Goal: Browse casually

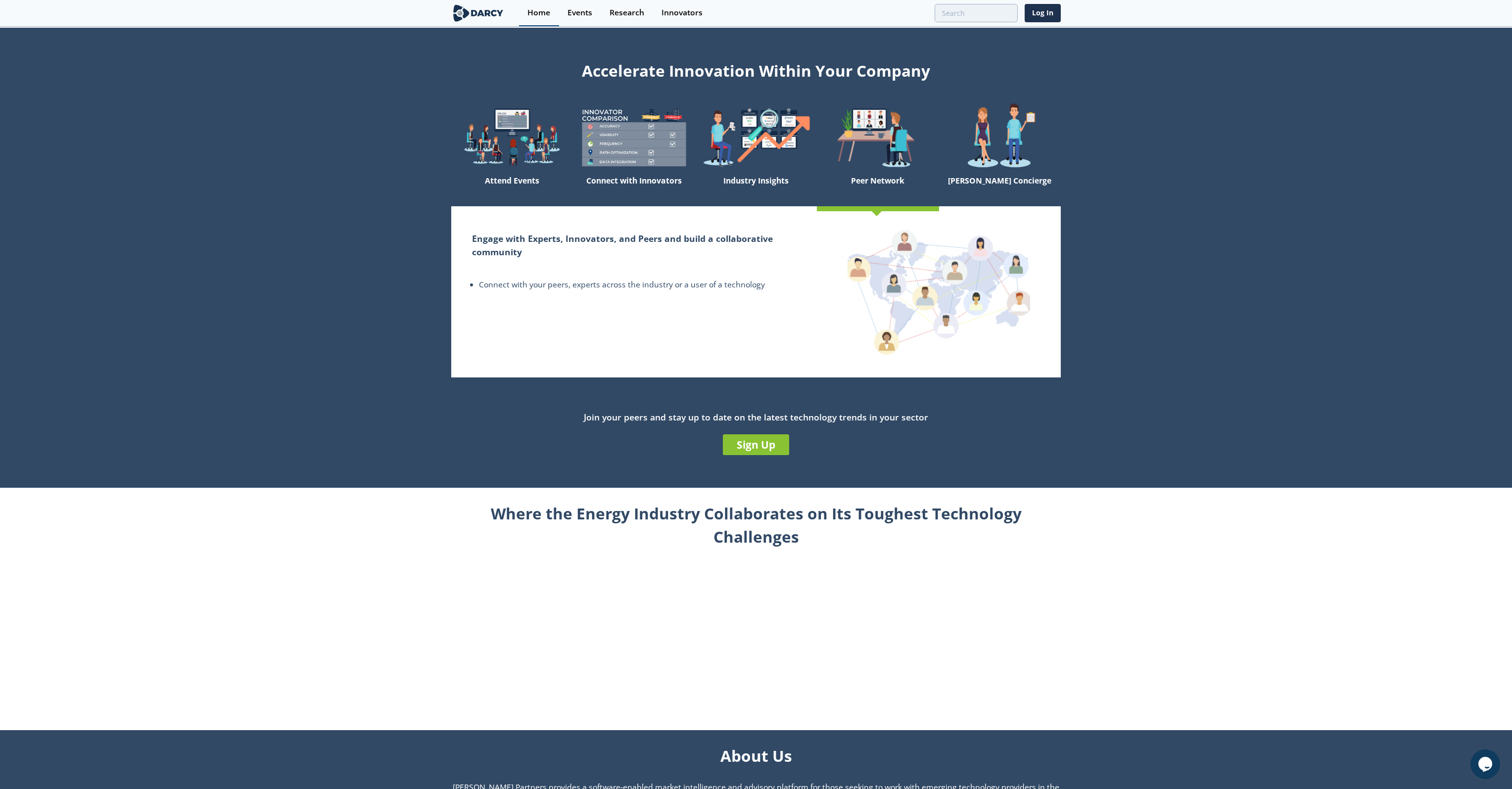
click at [540, 14] on div "Home" at bounding box center [539, 13] width 22 height 8
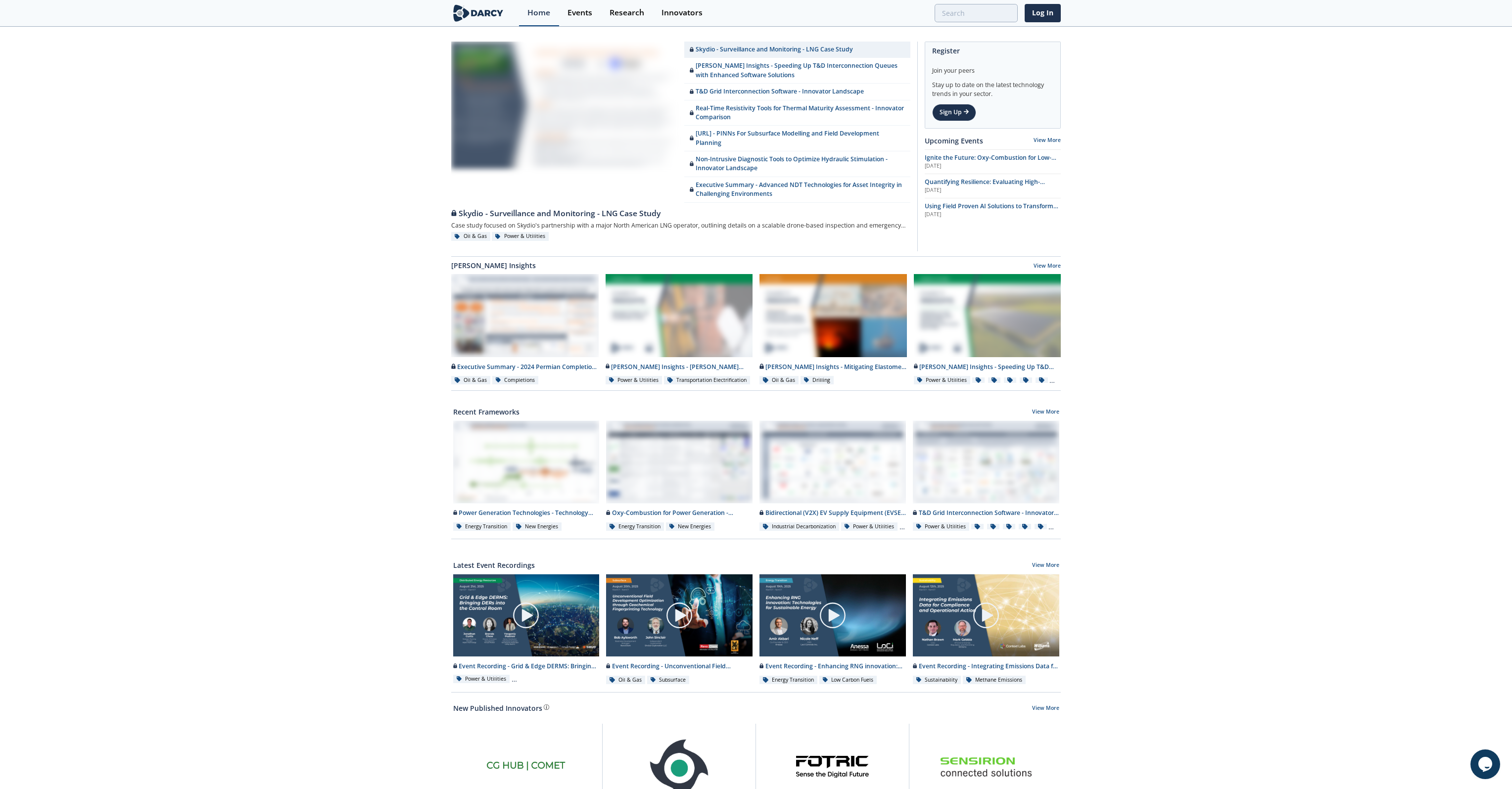
click at [544, 12] on div "Home" at bounding box center [539, 13] width 22 height 8
click at [678, 11] on div "Innovators" at bounding box center [682, 13] width 41 height 8
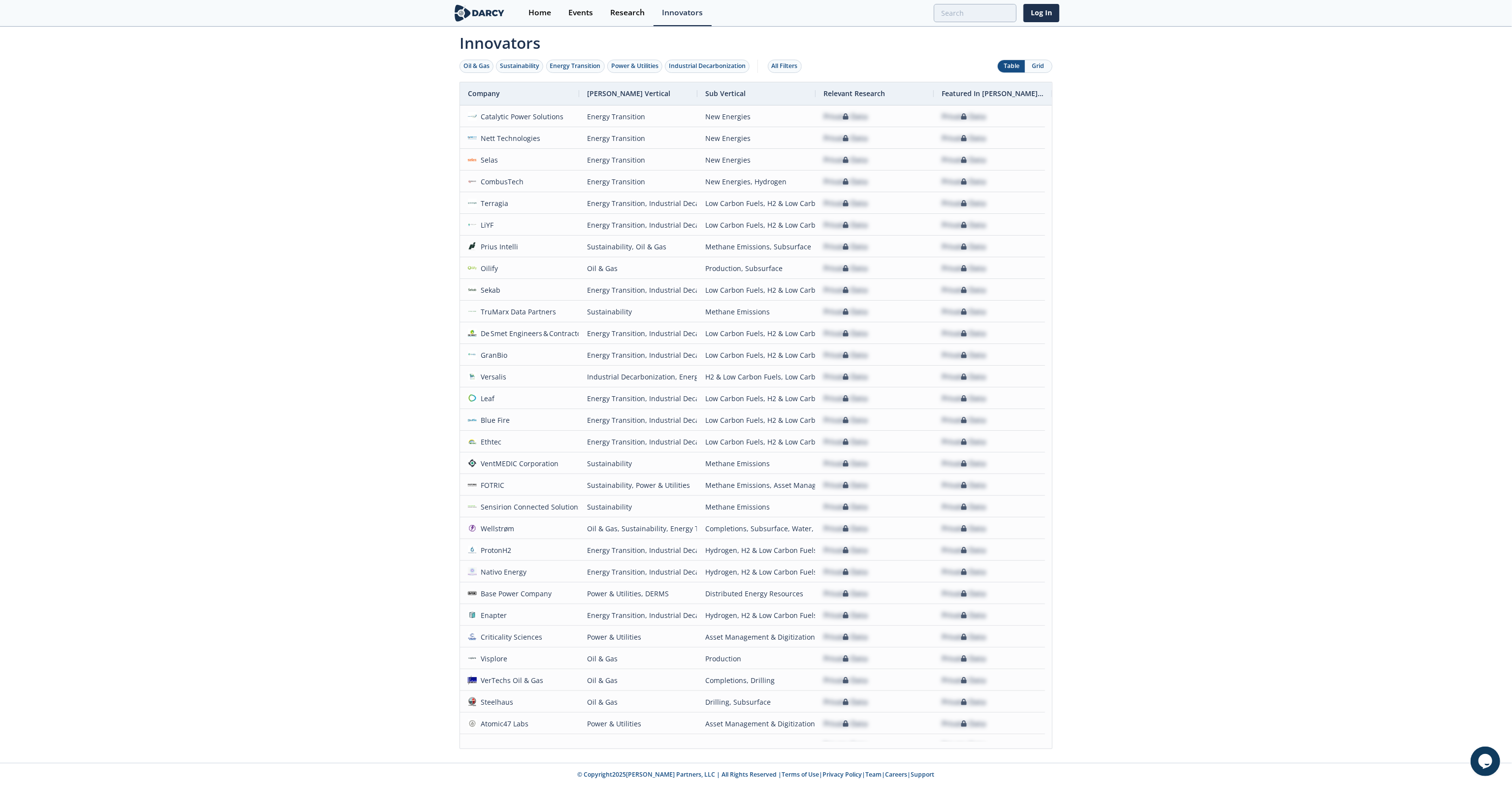
click at [1043, 67] on button "Grid" at bounding box center [1038, 66] width 27 height 13
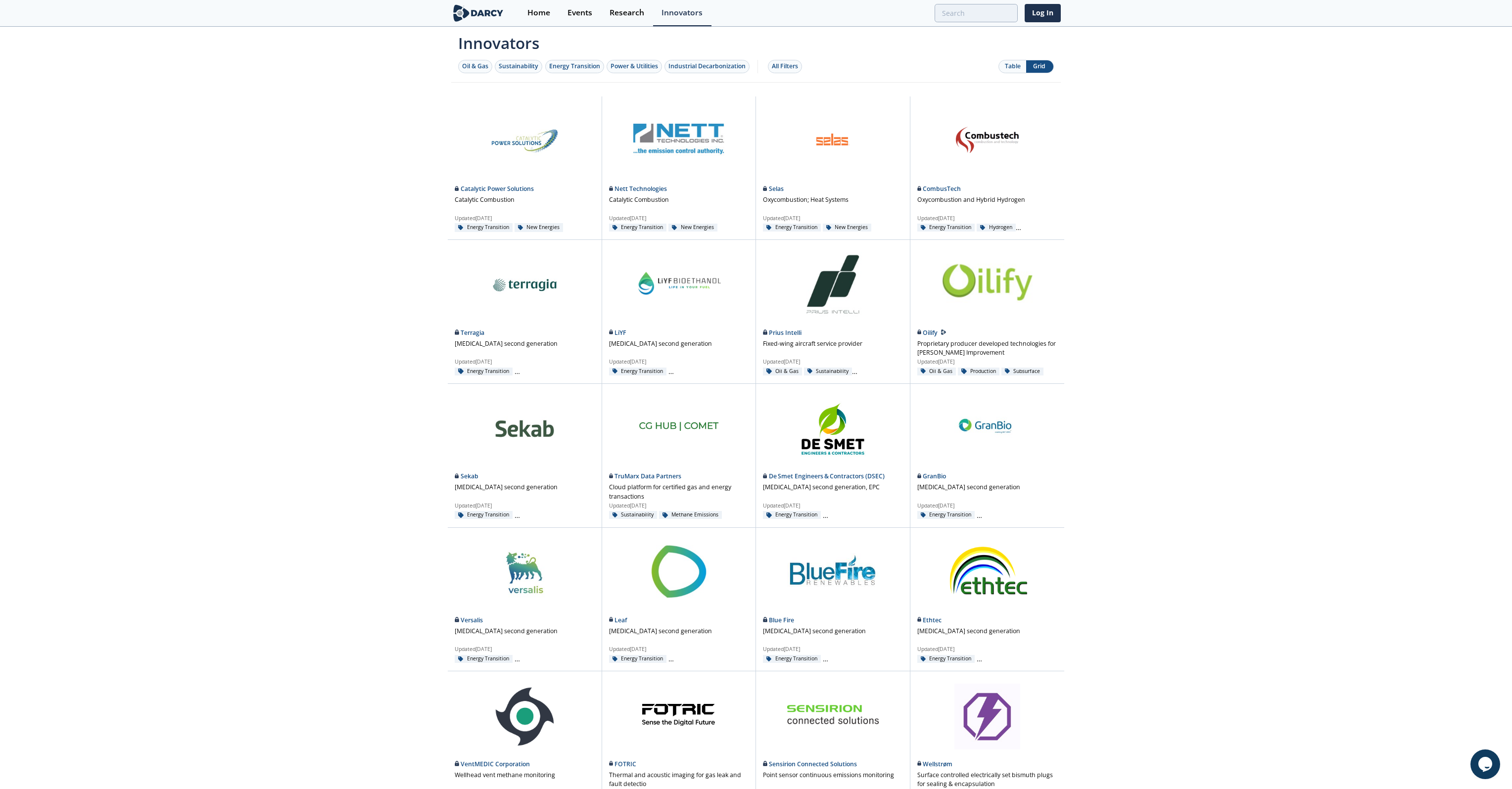
scroll to position [230, 0]
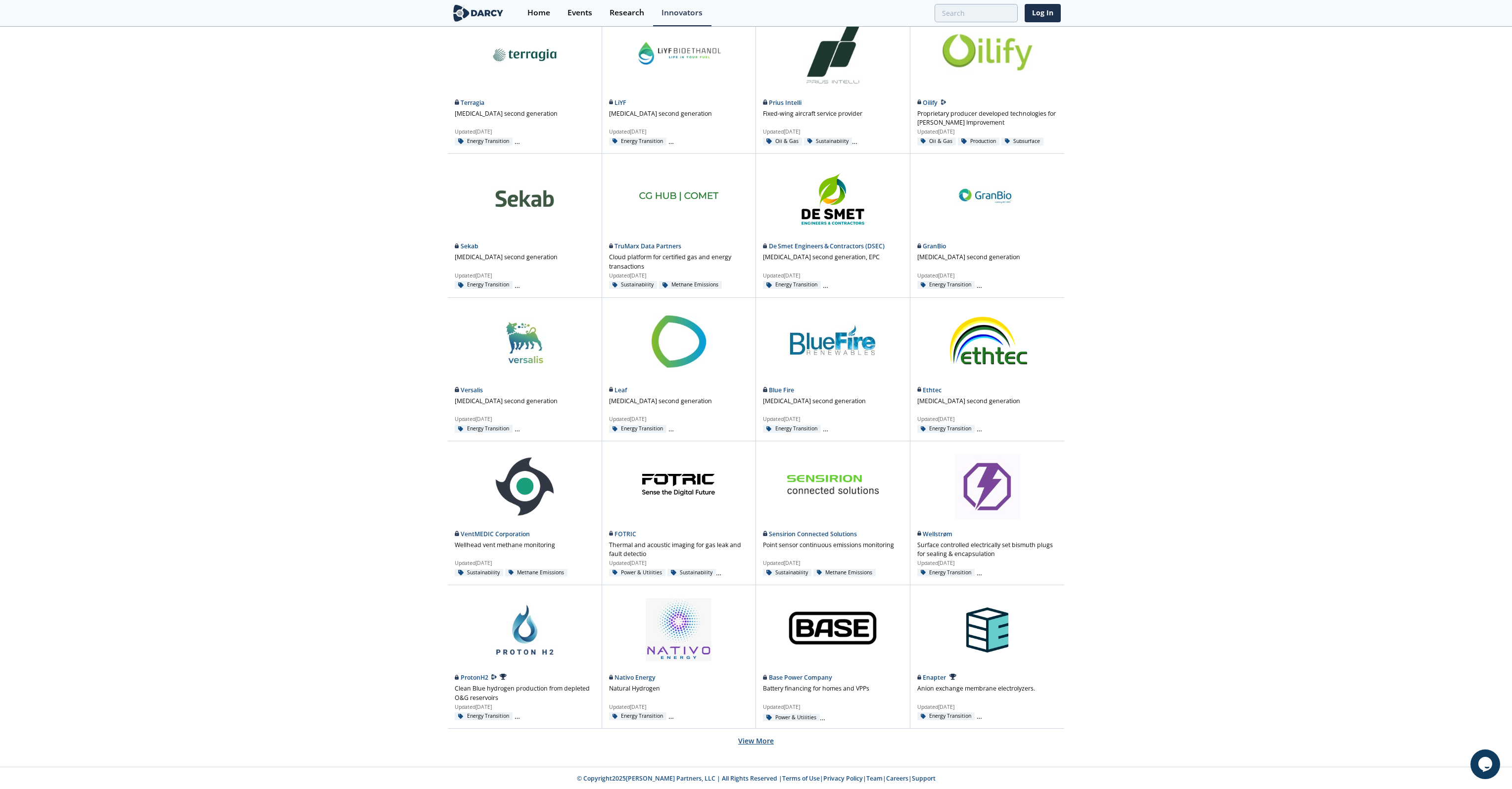
click at [746, 739] on button "View More" at bounding box center [756, 741] width 36 height 25
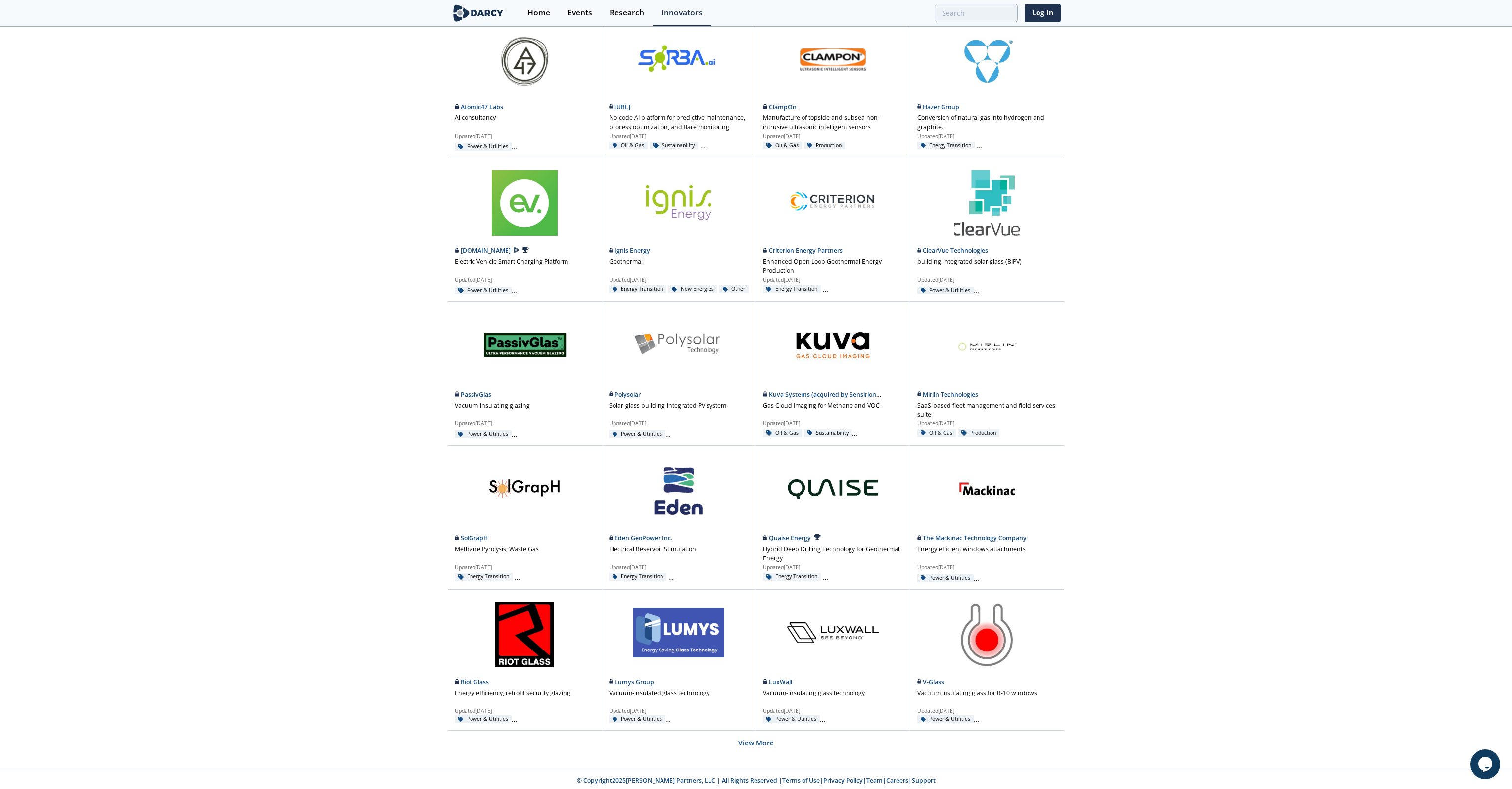
scroll to position [1090, 0]
click at [768, 739] on button "View More" at bounding box center [756, 741] width 36 height 25
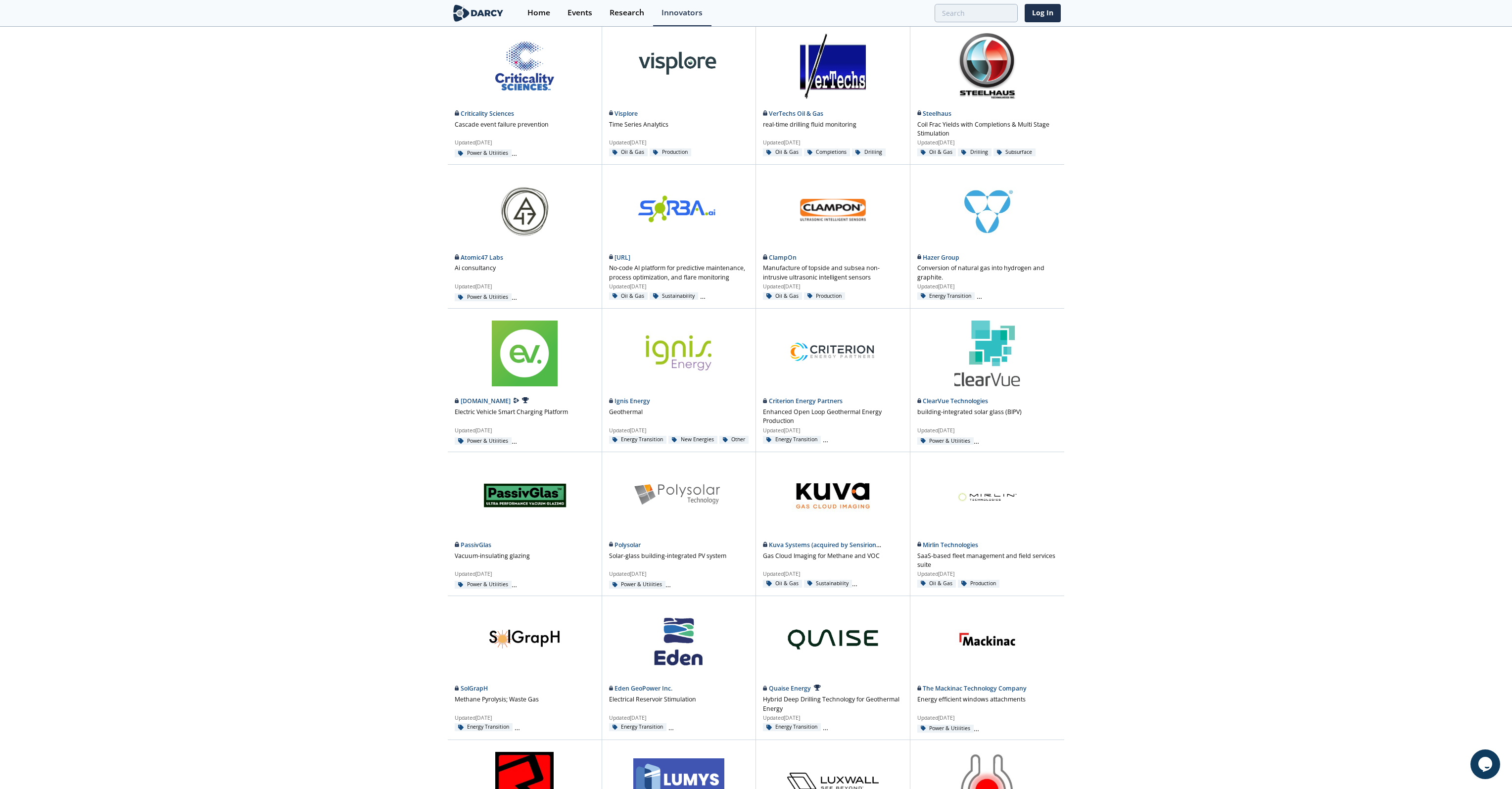
scroll to position [0, 0]
